Goal: Task Accomplishment & Management: Use online tool/utility

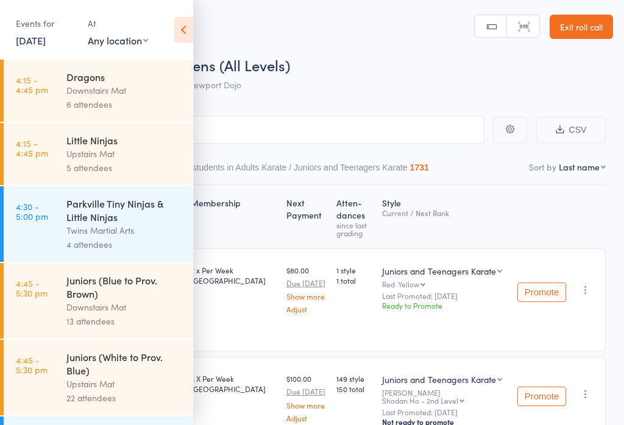
click at [76, 86] on div "Downstairs Mat" at bounding box center [124, 90] width 116 height 14
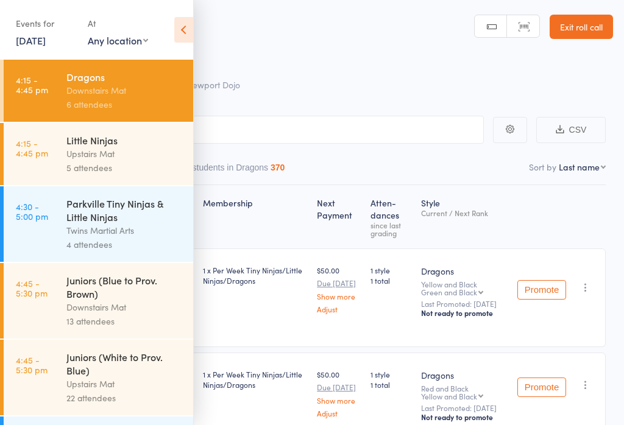
click at [184, 24] on icon at bounding box center [183, 30] width 19 height 26
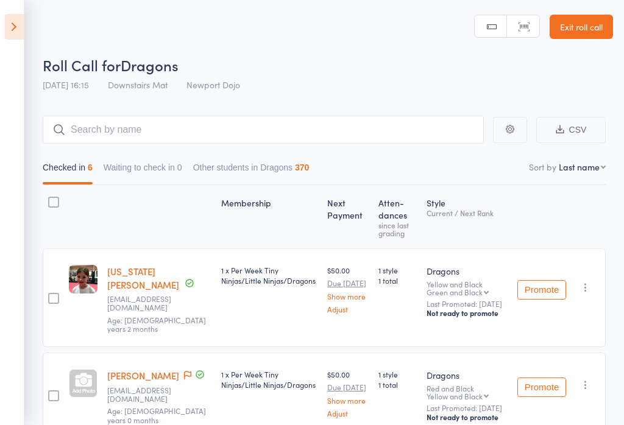
click at [583, 27] on link "Exit roll call" at bounding box center [580, 27] width 63 height 24
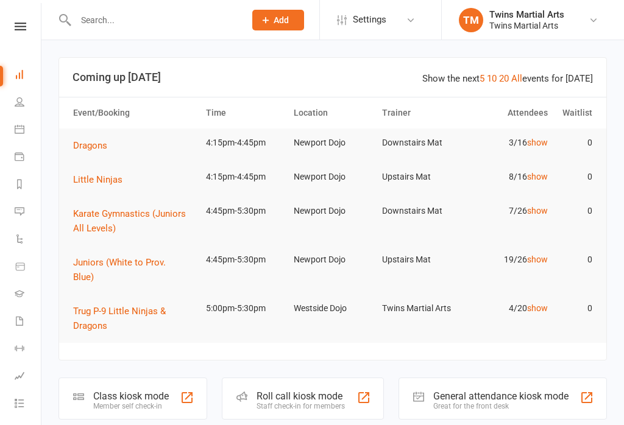
click at [297, 390] on div "Roll call kiosk mode" at bounding box center [300, 396] width 88 height 12
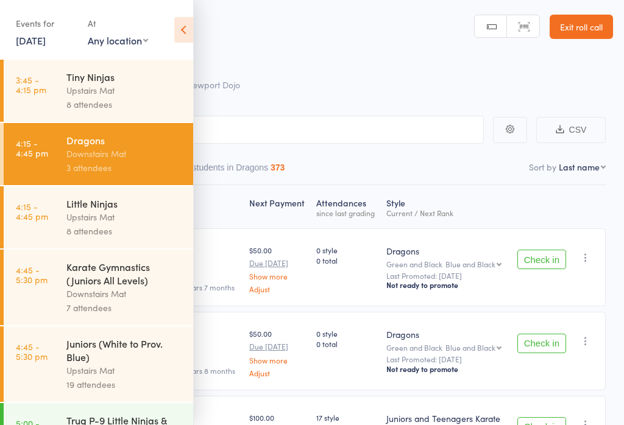
click at [175, 17] on icon at bounding box center [183, 30] width 19 height 26
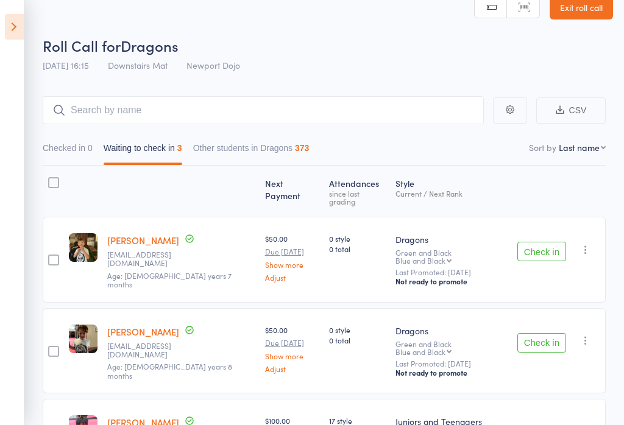
scroll to position [20, 0]
click at [467, 241] on button "Check in" at bounding box center [541, 250] width 49 height 19
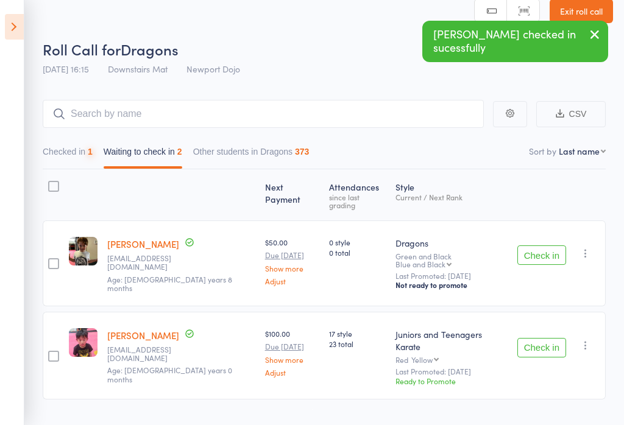
scroll to position [18, 0]
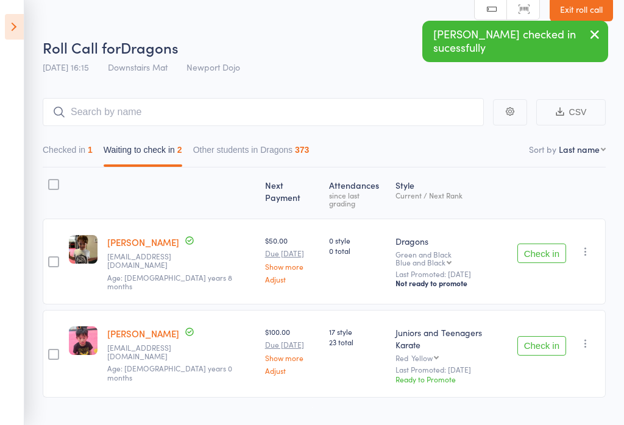
click at [467, 244] on button "Check in" at bounding box center [541, 253] width 49 height 19
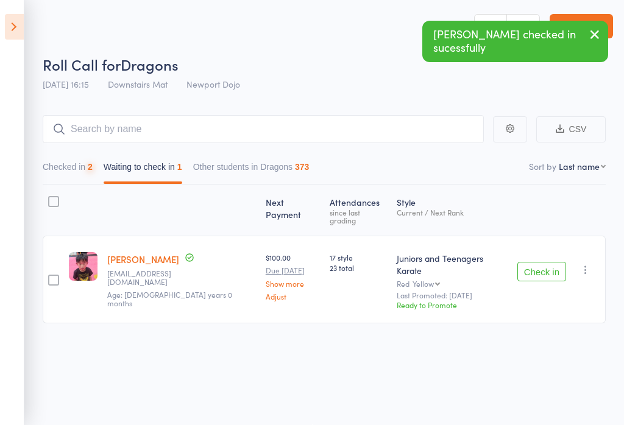
scroll to position [1, 0]
click at [467, 262] on button "Check in" at bounding box center [541, 271] width 49 height 19
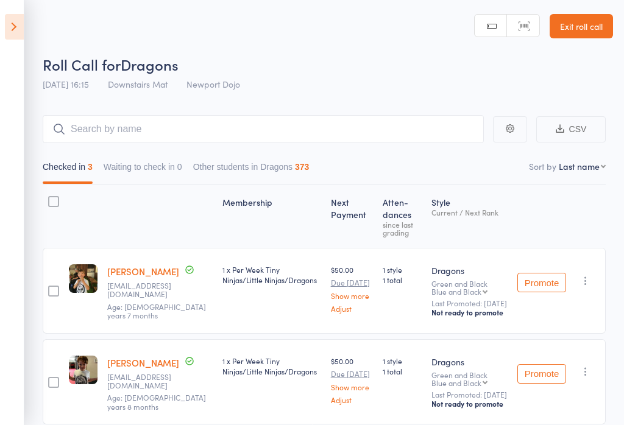
click at [22, 23] on icon at bounding box center [14, 27] width 19 height 26
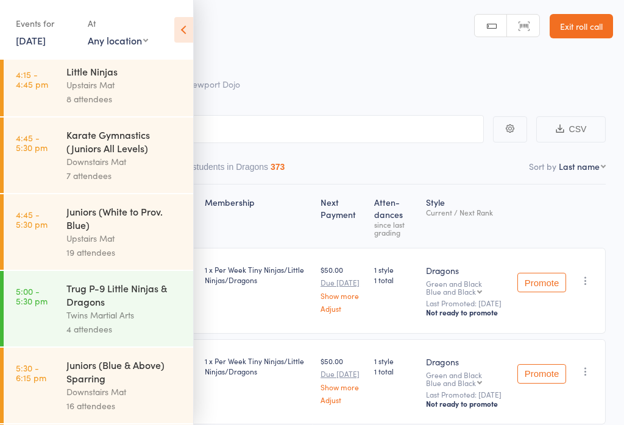
scroll to position [130, 0]
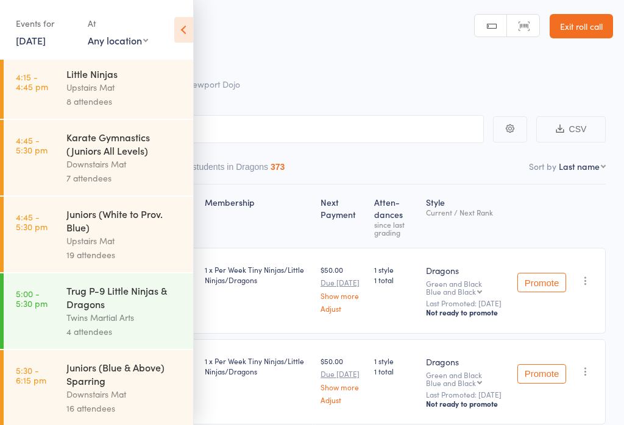
click at [63, 181] on link "4:45 - 5:30 pm Karate Gymnastics (Juniors All Levels) Downstairs Mat 7 attendees" at bounding box center [98, 158] width 189 height 76
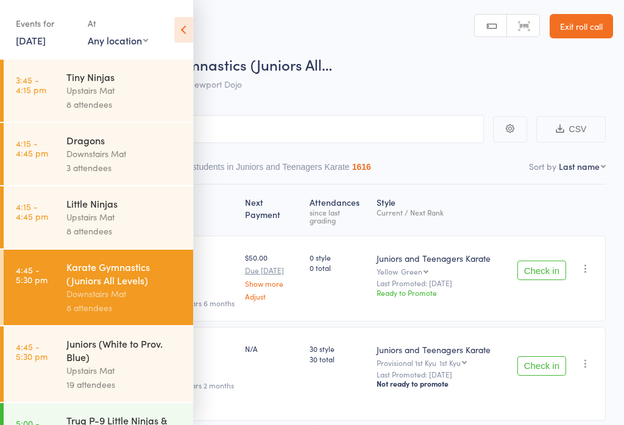
click at [178, 33] on icon at bounding box center [183, 30] width 19 height 26
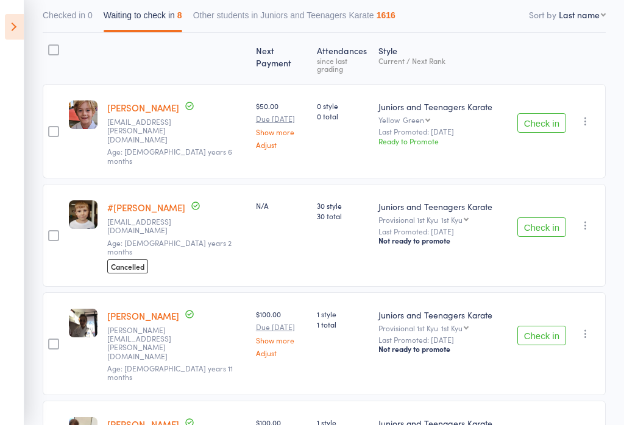
scroll to position [152, 0]
click at [467, 115] on button "Check in" at bounding box center [541, 123] width 49 height 19
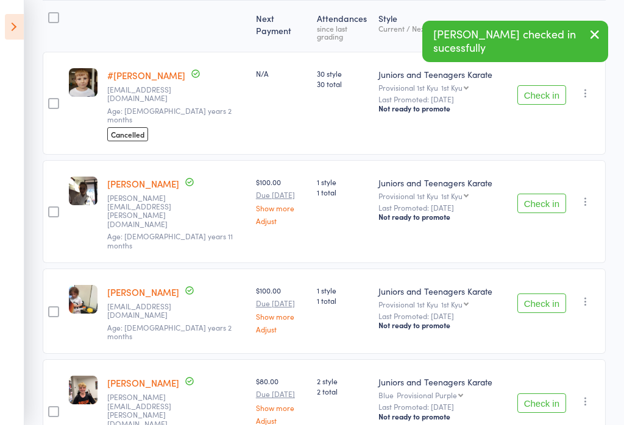
scroll to position [188, 0]
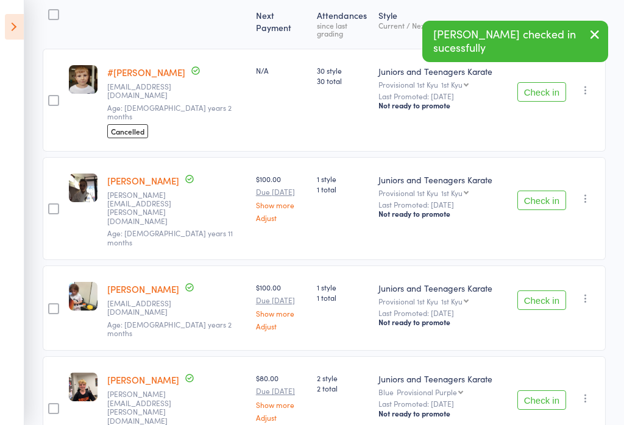
click at [467, 191] on button "Check in" at bounding box center [541, 200] width 49 height 19
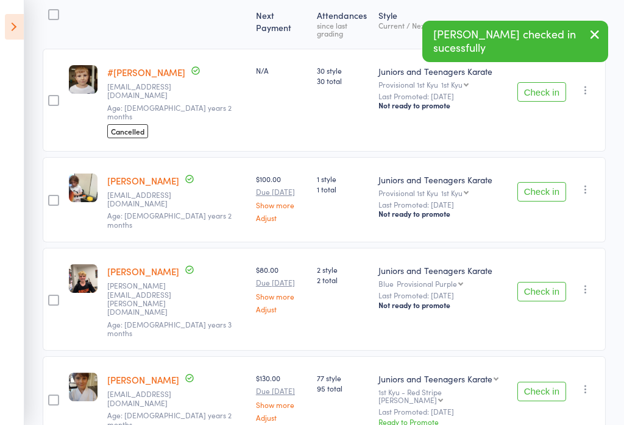
click at [467, 182] on button "Check in" at bounding box center [541, 191] width 49 height 19
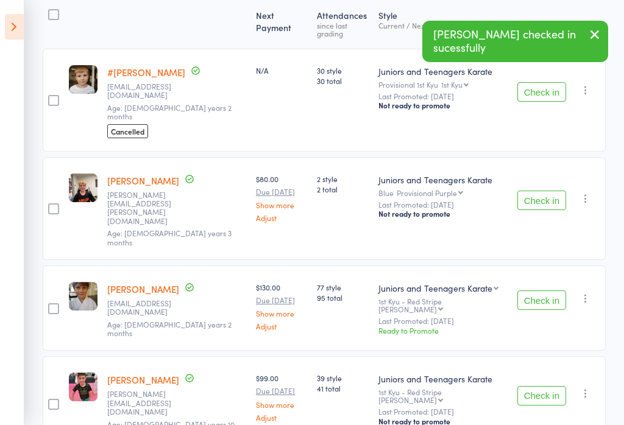
click at [467, 191] on button "Check in" at bounding box center [541, 200] width 49 height 19
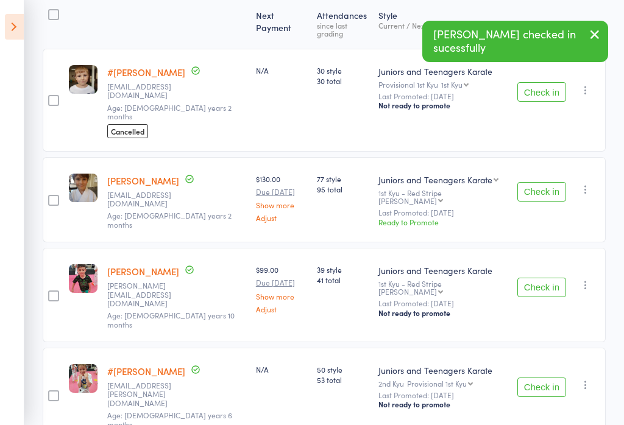
scroll to position [172, 0]
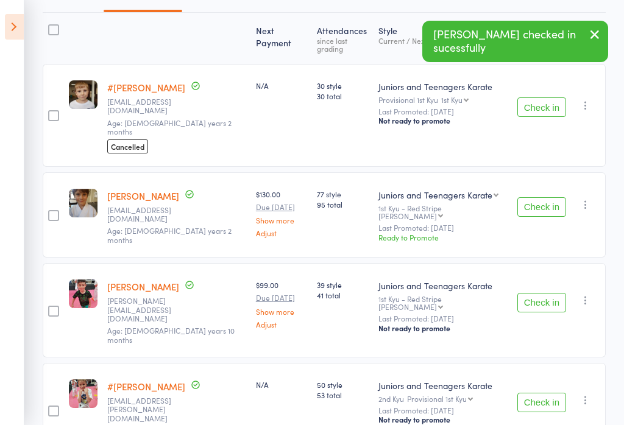
click at [467, 197] on button "Check in" at bounding box center [541, 206] width 49 height 19
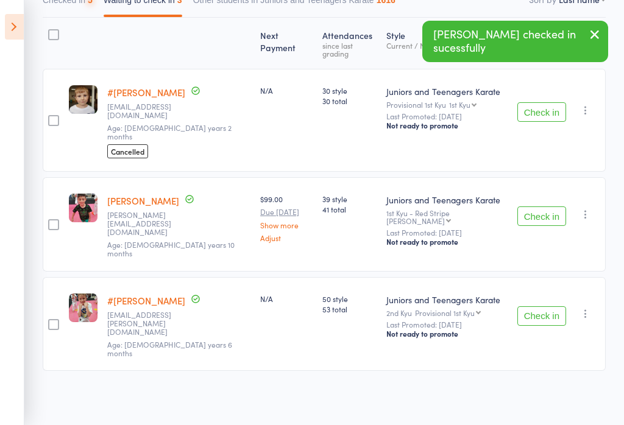
scroll to position [89, 0]
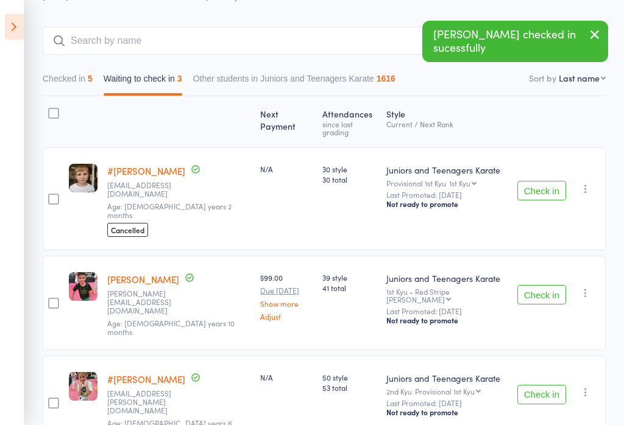
click at [467, 285] on button "Check in" at bounding box center [541, 294] width 49 height 19
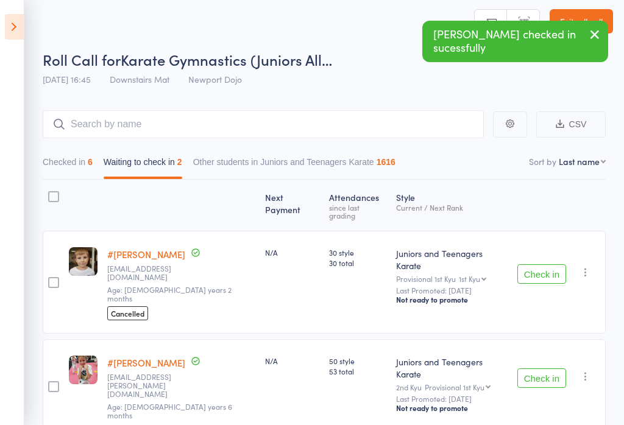
click at [68, 155] on button "Checked in 6" at bounding box center [68, 165] width 50 height 28
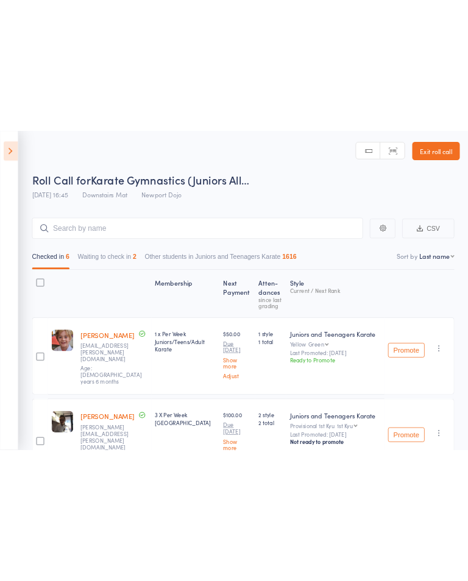
scroll to position [0, 0]
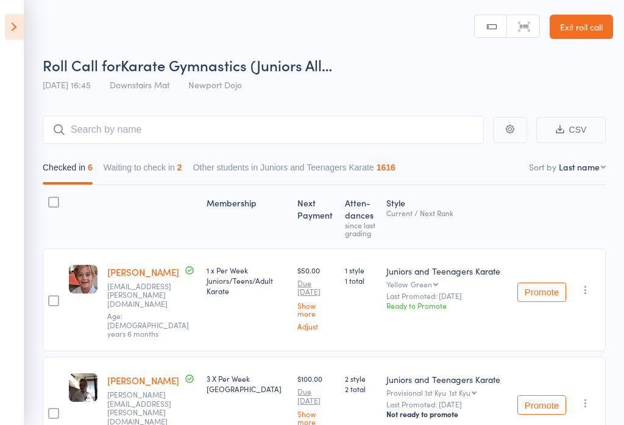
click at [139, 164] on button "Waiting to check in 2" at bounding box center [143, 171] width 79 height 28
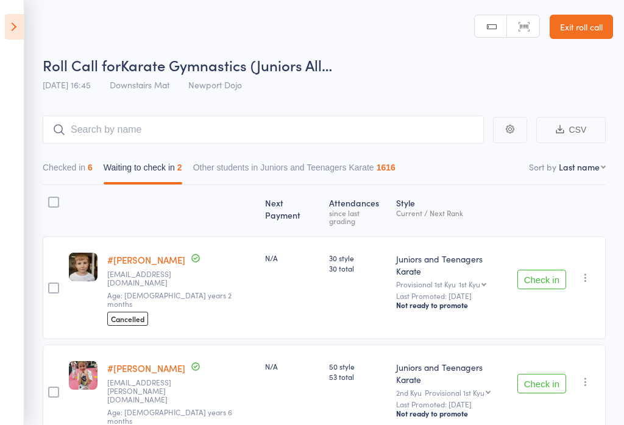
click at [467, 270] on button "button" at bounding box center [585, 277] width 15 height 15
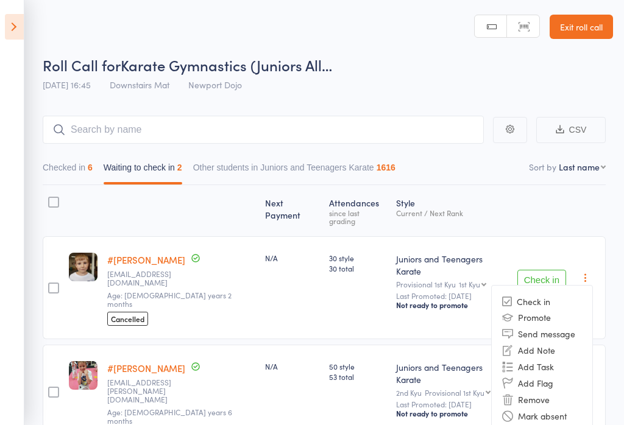
click at [467, 392] on li "Remove" at bounding box center [541, 400] width 100 height 16
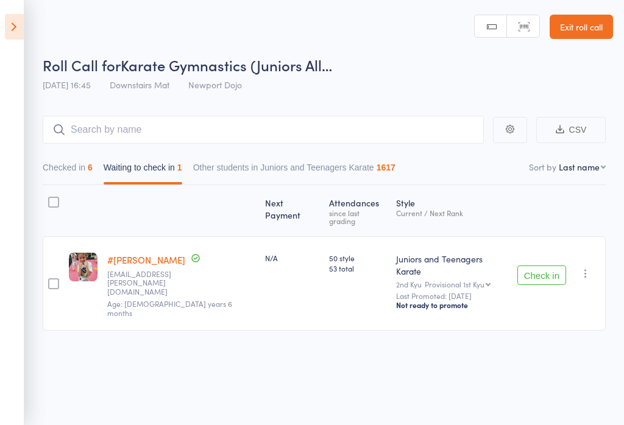
click at [467, 267] on icon "button" at bounding box center [585, 273] width 12 height 12
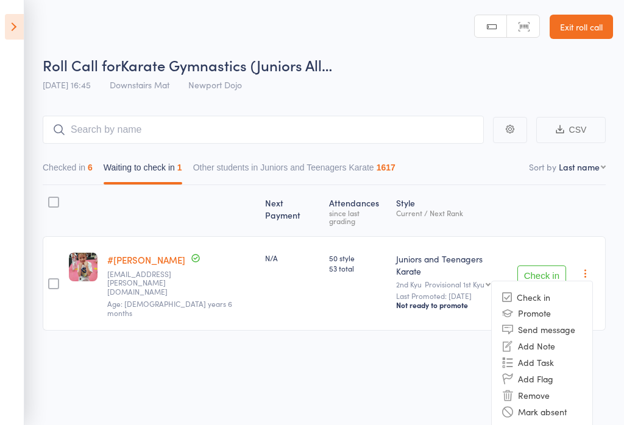
click at [467, 387] on li "Remove" at bounding box center [541, 395] width 100 height 16
